Goal: Check status: Check status

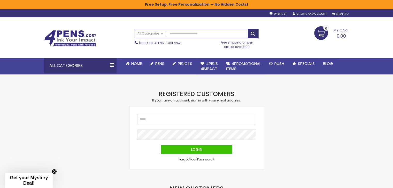
click at [177, 113] on div "Email Password Login Forgot Your Password?" at bounding box center [196, 138] width 134 height 63
click at [176, 119] on input "Email" at bounding box center [196, 119] width 119 height 10
type input "**********"
click at [161, 145] on button "Login" at bounding box center [196, 149] width 71 height 9
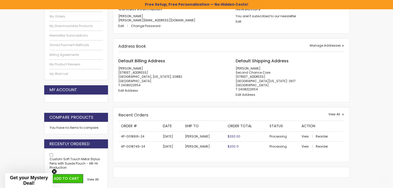
scroll to position [129, 0]
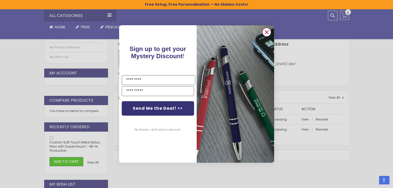
click at [267, 30] on circle "Close dialog" at bounding box center [266, 32] width 8 height 8
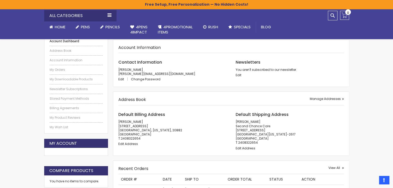
scroll to position [52, 0]
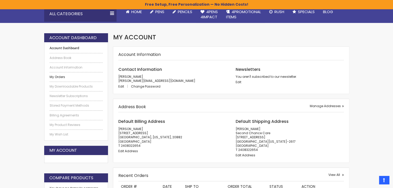
click at [52, 75] on link "My Orders" at bounding box center [76, 77] width 53 height 4
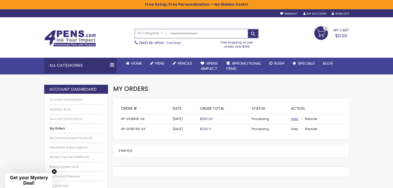
click at [291, 120] on span "View" at bounding box center [294, 119] width 7 height 4
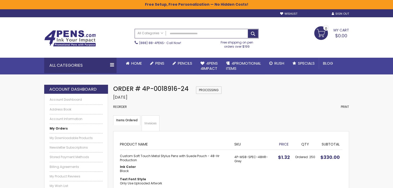
click at [314, 12] on link "My Account" at bounding box center [314, 14] width 23 height 4
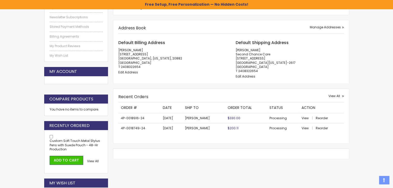
scroll to position [138, 0]
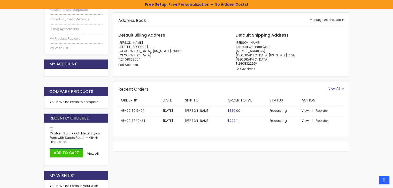
click at [334, 89] on span "View All" at bounding box center [334, 88] width 12 height 4
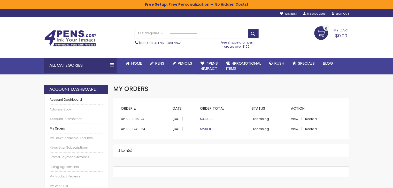
click at [76, 99] on link "Account Dashboard" at bounding box center [76, 100] width 53 height 4
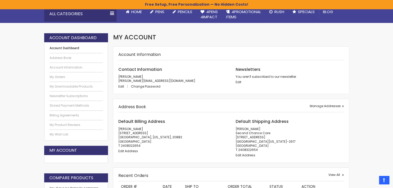
scroll to position [52, 0]
click at [65, 76] on link "My Orders" at bounding box center [76, 77] width 53 height 4
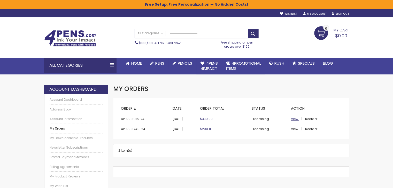
click at [296, 117] on span "View" at bounding box center [294, 119] width 7 height 4
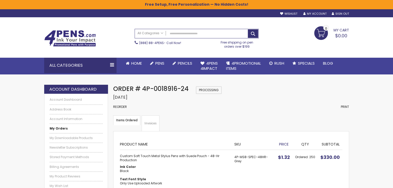
click at [147, 121] on link "Invoices" at bounding box center [150, 124] width 18 height 16
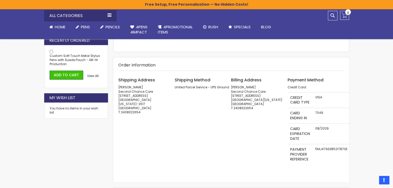
scroll to position [155, 0]
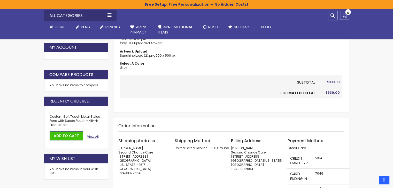
click at [88, 135] on span "View All" at bounding box center [93, 137] width 12 height 4
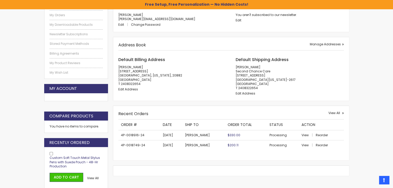
scroll to position [138, 0]
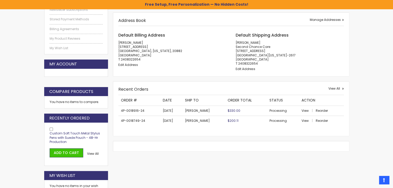
click at [72, 136] on span "Custom Soft Touch Metal Stylus Pens with Suede Pouch - 48-Hr Production" at bounding box center [75, 137] width 50 height 13
